Goal: Find specific page/section: Find specific page/section

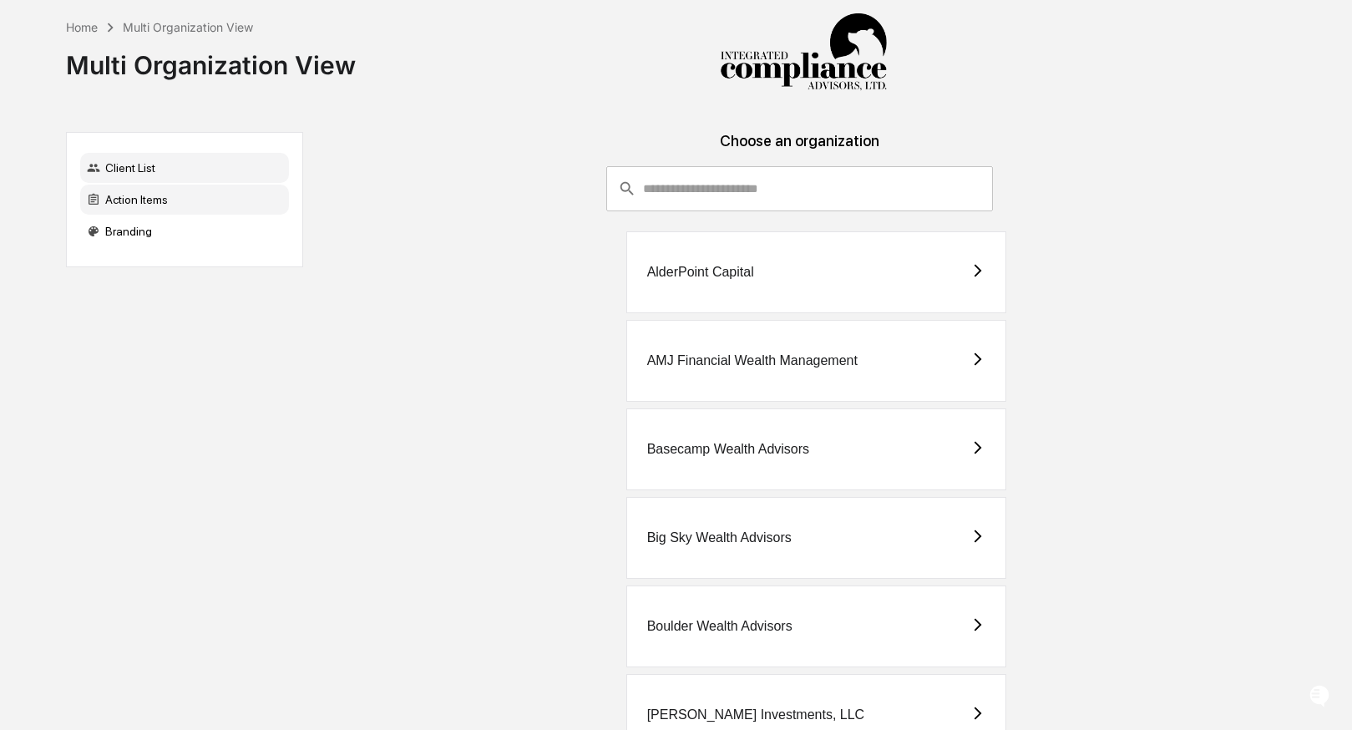
click at [180, 205] on div "Action Items" at bounding box center [184, 200] width 209 height 30
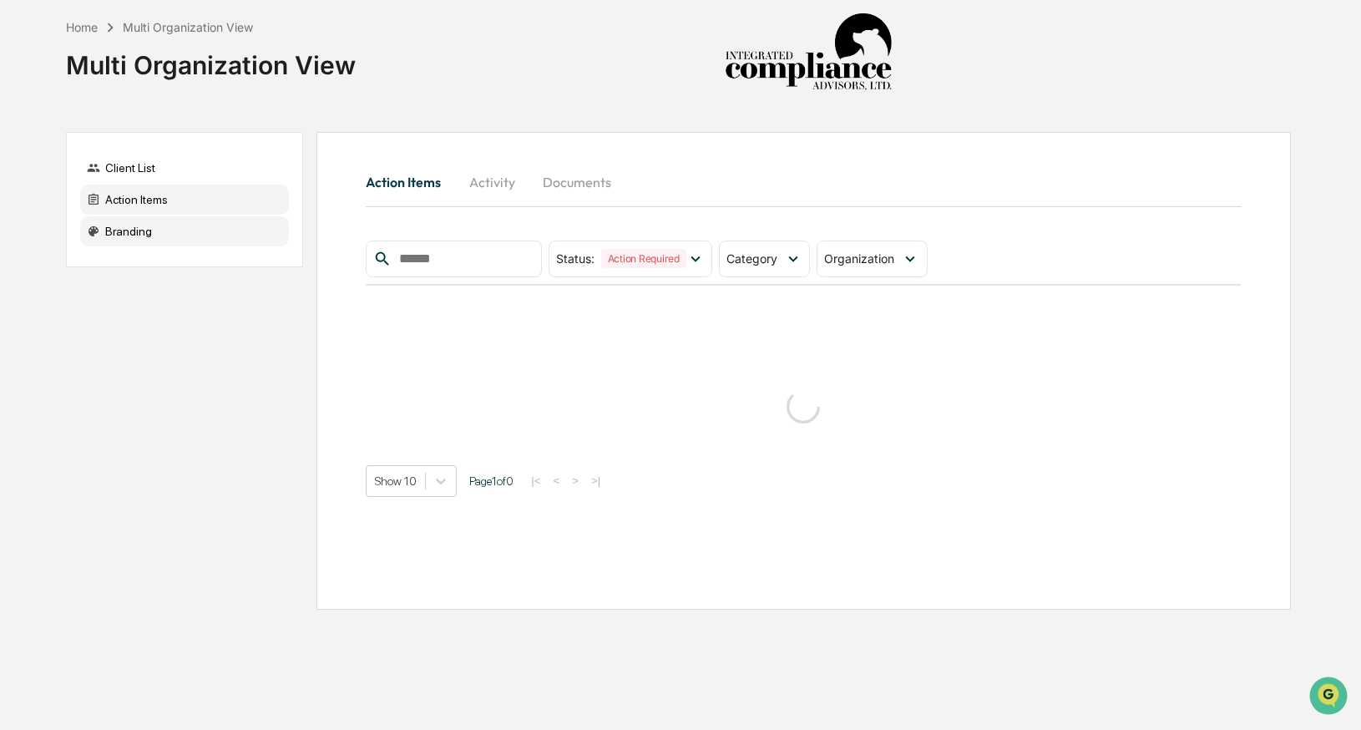
click at [194, 238] on div "Branding" at bounding box center [184, 231] width 209 height 30
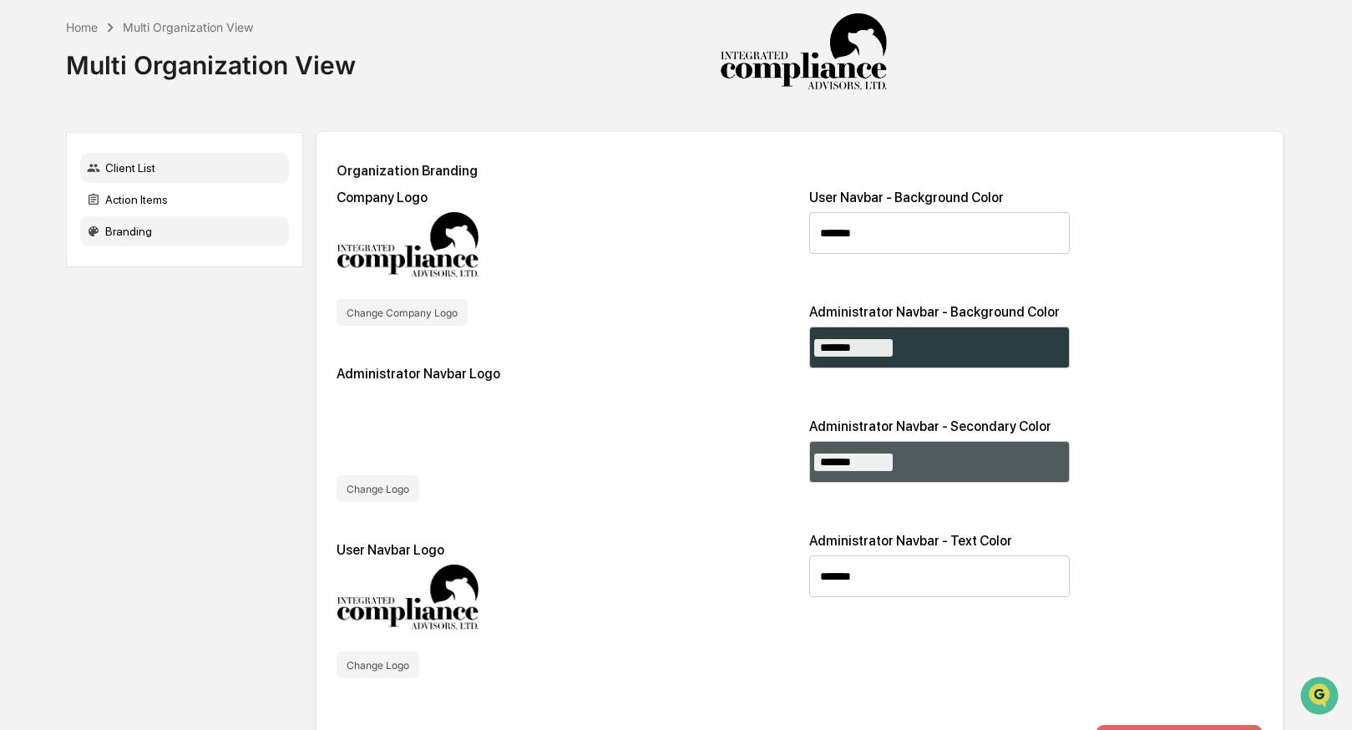
click at [161, 179] on div "Client List" at bounding box center [184, 168] width 209 height 30
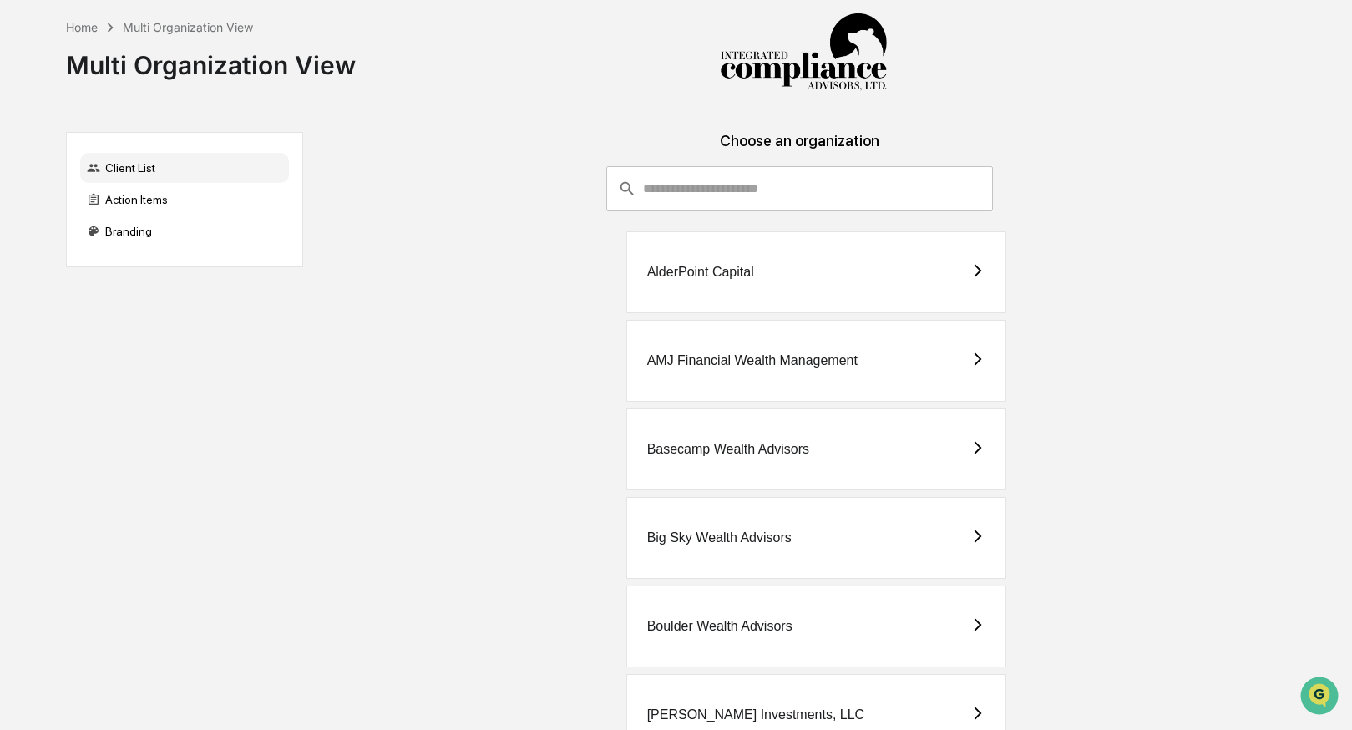
click at [670, 187] on input "consultant-dashboard__filter-organizations-search-bar" at bounding box center [818, 188] width 350 height 45
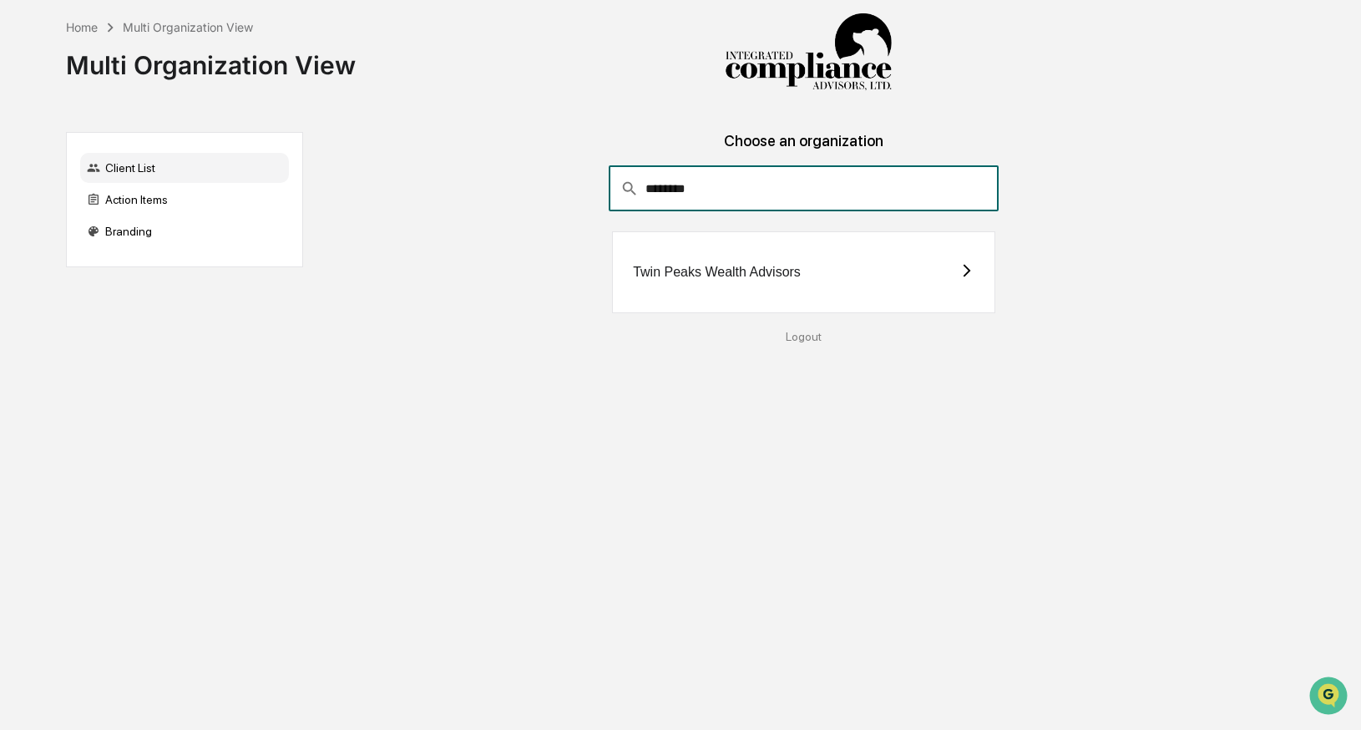
type input "********"
click at [770, 257] on div "Twin Peaks Wealth Advisors" at bounding box center [803, 272] width 383 height 82
